Goal: Task Accomplishment & Management: Use online tool/utility

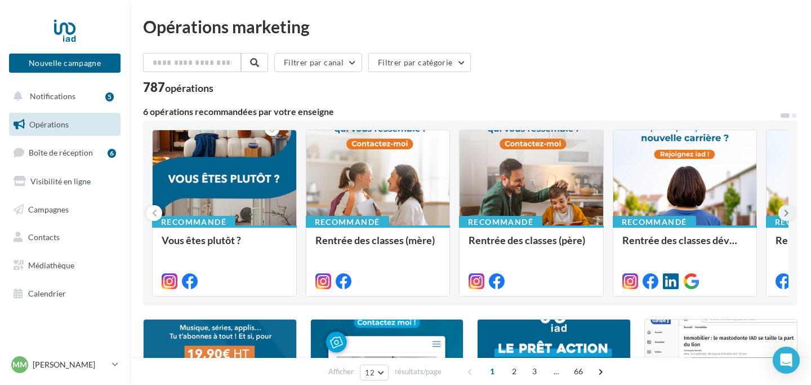
click at [781, 214] on button at bounding box center [786, 213] width 16 height 16
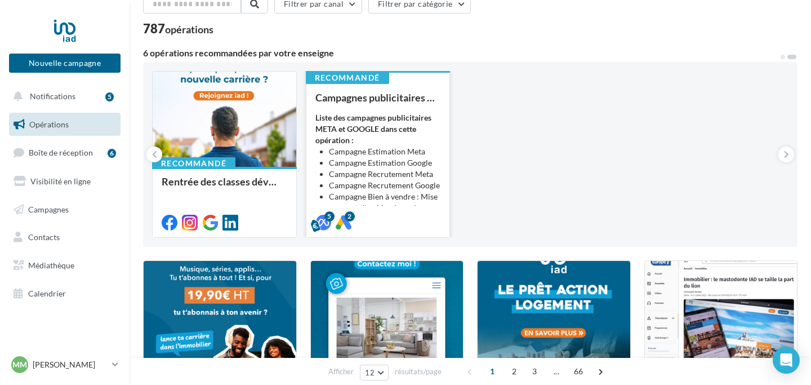
scroll to position [57, 0]
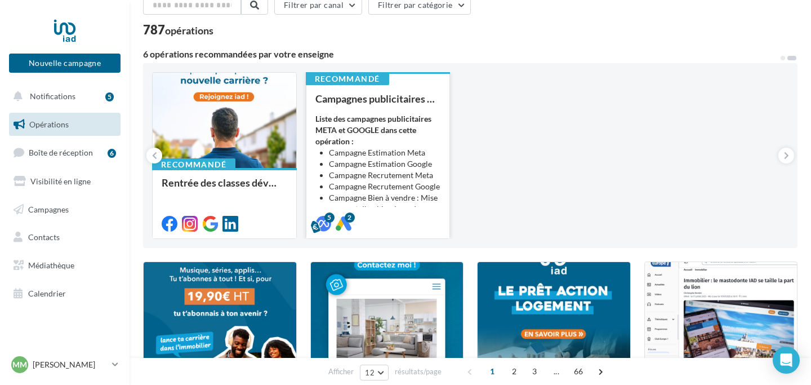
click at [389, 147] on li "Campagne Estimation Meta" at bounding box center [385, 152] width 112 height 11
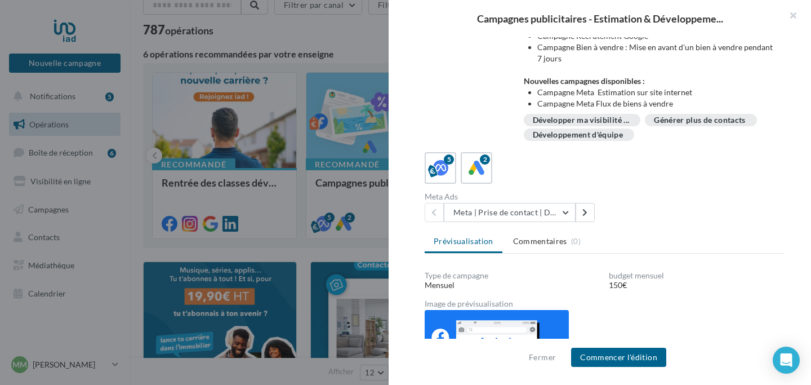
scroll to position [79, 0]
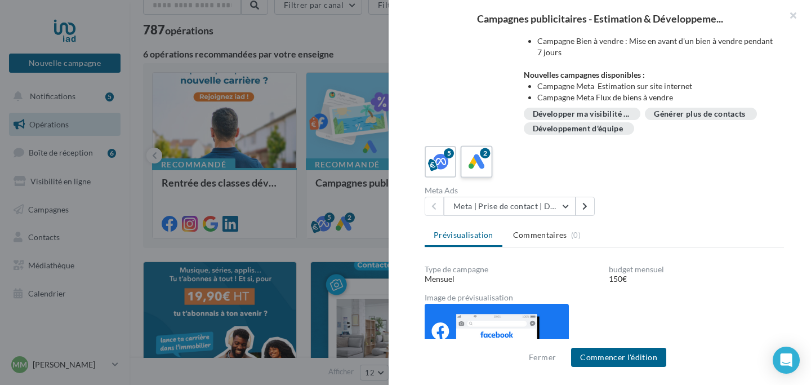
click at [482, 164] on icon at bounding box center [476, 162] width 16 height 16
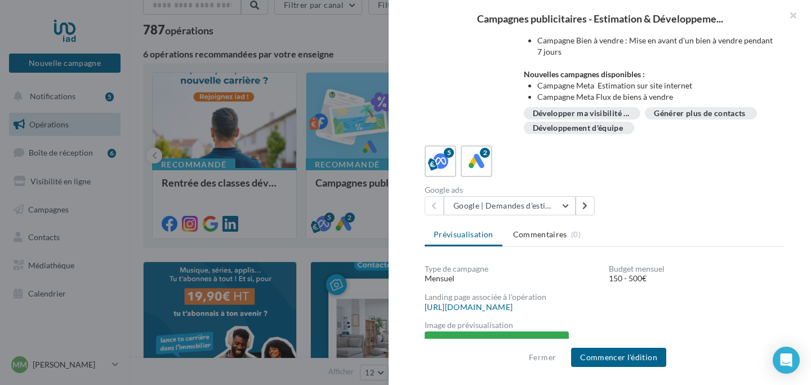
scroll to position [71, 0]
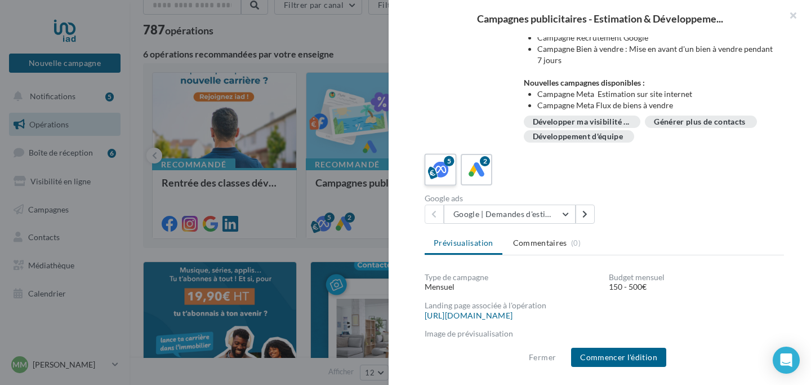
click at [449, 171] on div "5" at bounding box center [440, 169] width 21 height 21
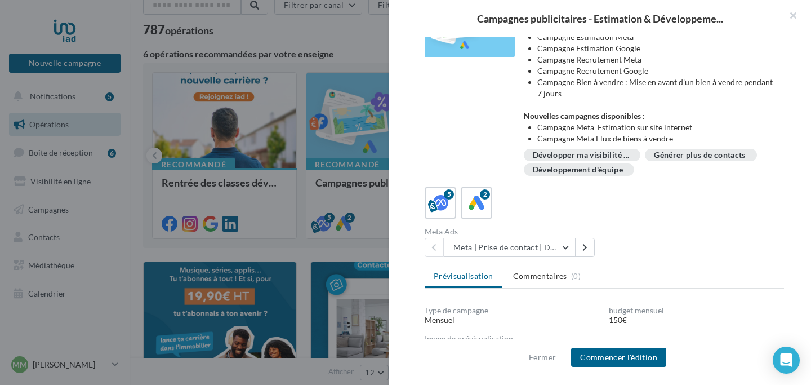
scroll to position [0, 0]
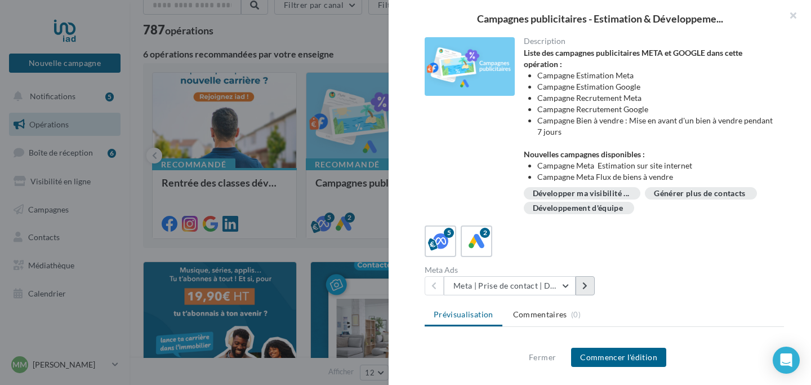
click at [586, 289] on icon at bounding box center [584, 285] width 5 height 8
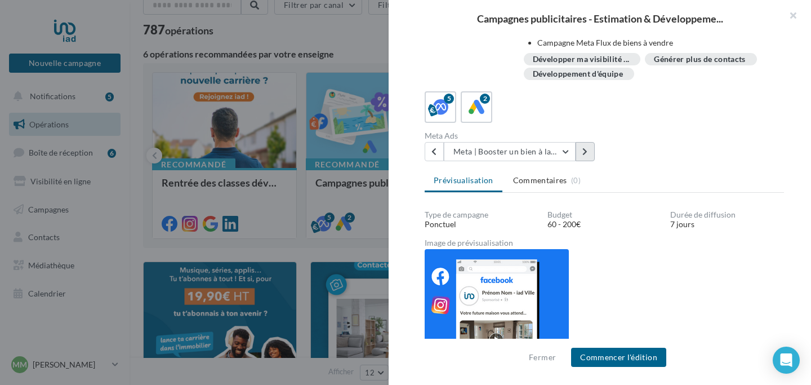
scroll to position [160, 0]
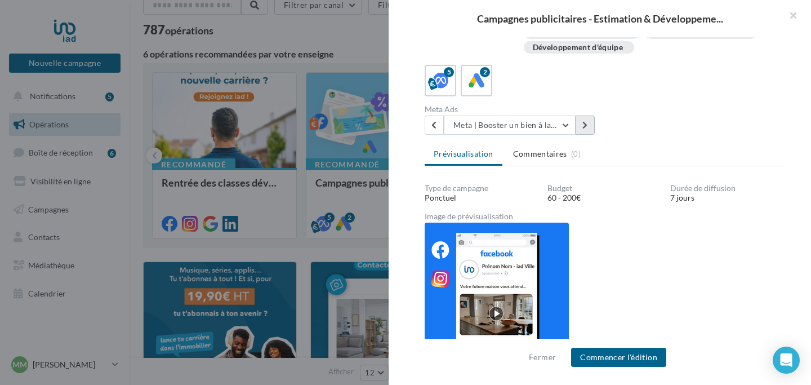
click at [588, 126] on button at bounding box center [584, 124] width 19 height 19
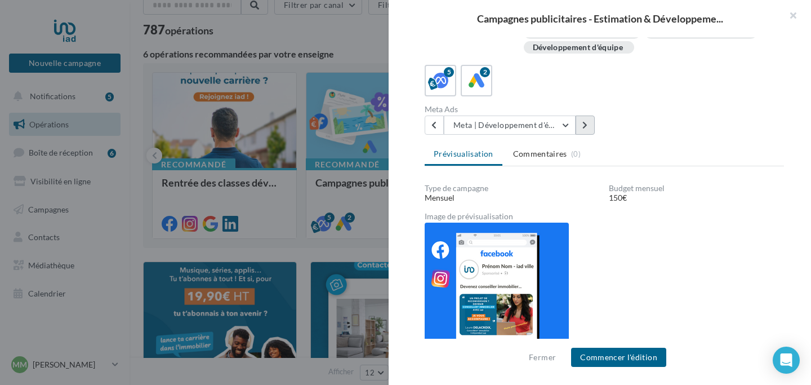
click at [588, 126] on button at bounding box center [584, 124] width 19 height 19
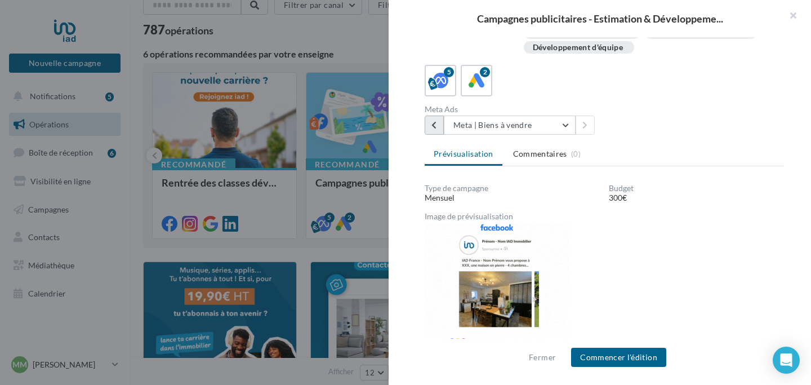
click at [431, 128] on icon at bounding box center [433, 125] width 5 height 8
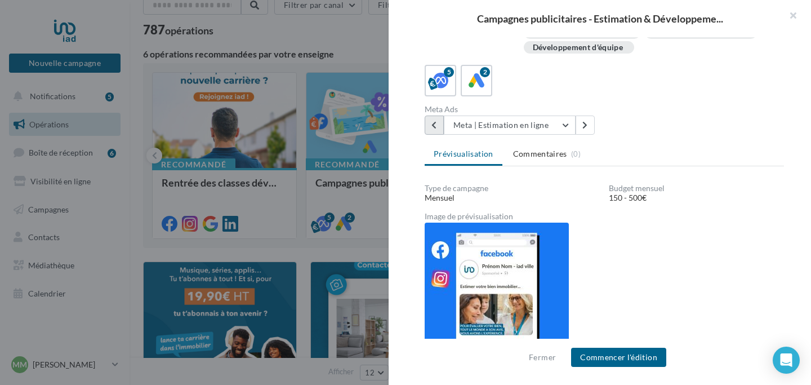
click at [431, 128] on icon at bounding box center [433, 125] width 5 height 8
click at [435, 127] on icon at bounding box center [433, 125] width 5 height 8
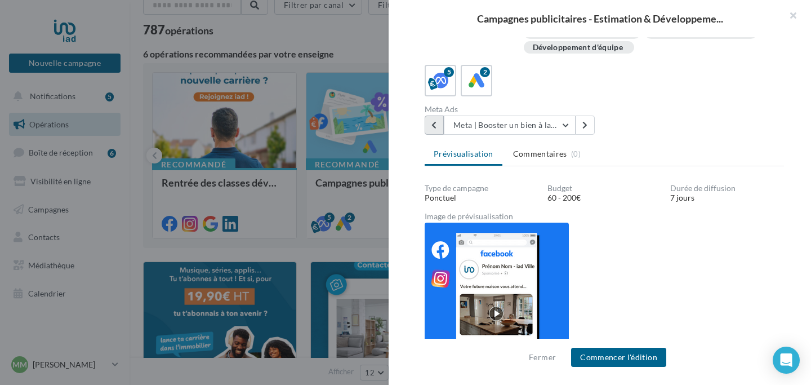
click at [435, 127] on icon at bounding box center [433, 125] width 5 height 8
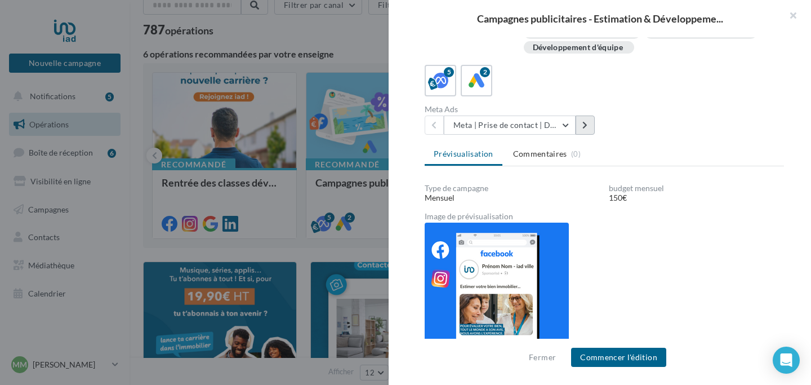
click at [579, 132] on button at bounding box center [584, 124] width 19 height 19
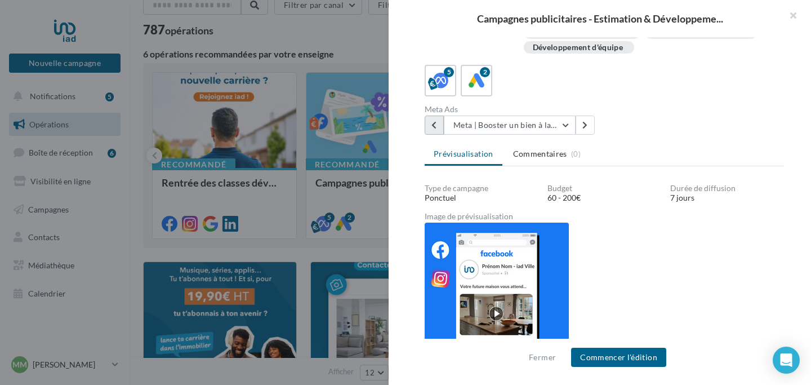
click at [434, 124] on icon at bounding box center [433, 125] width 5 height 8
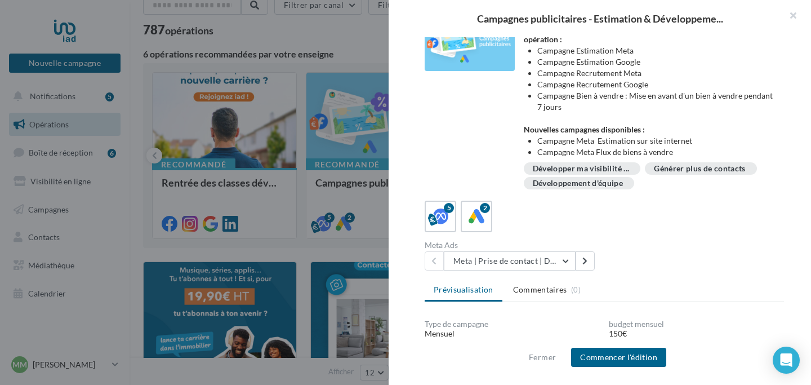
scroll to position [0, 0]
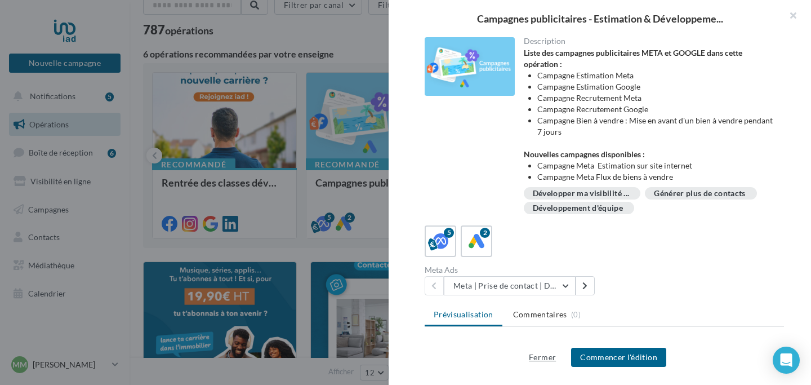
click at [549, 354] on button "Fermer" at bounding box center [542, 357] width 36 height 14
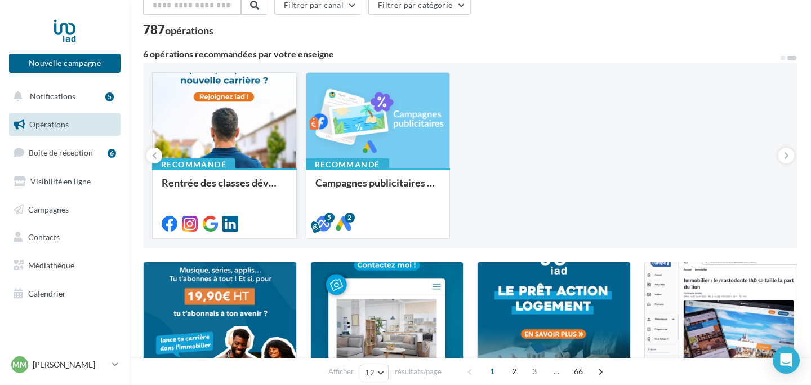
click at [249, 125] on div at bounding box center [225, 121] width 144 height 96
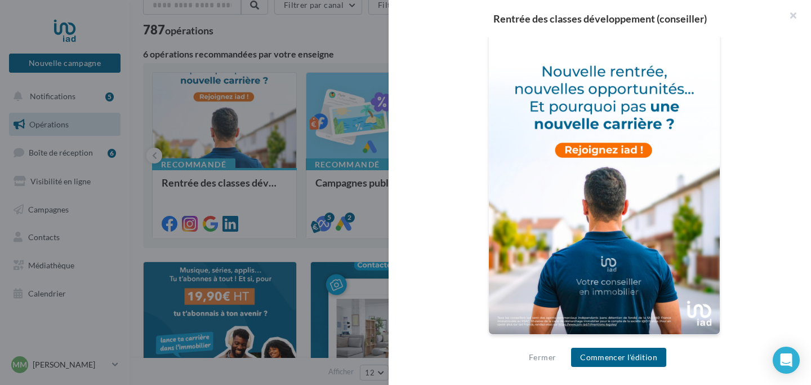
scroll to position [373, 0]
click at [287, 221] on div at bounding box center [405, 192] width 811 height 385
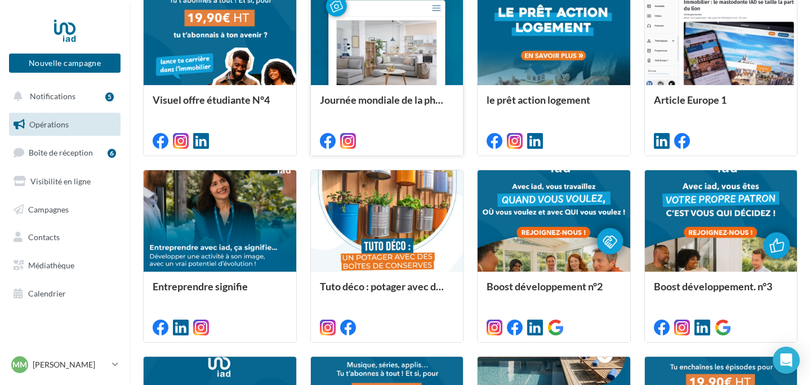
scroll to position [0, 0]
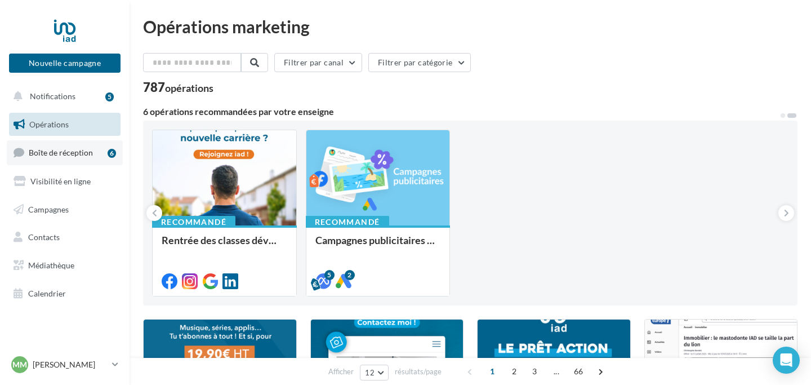
click at [76, 157] on span "Boîte de réception" at bounding box center [61, 153] width 64 height 10
